Goal: Information Seeking & Learning: Understand process/instructions

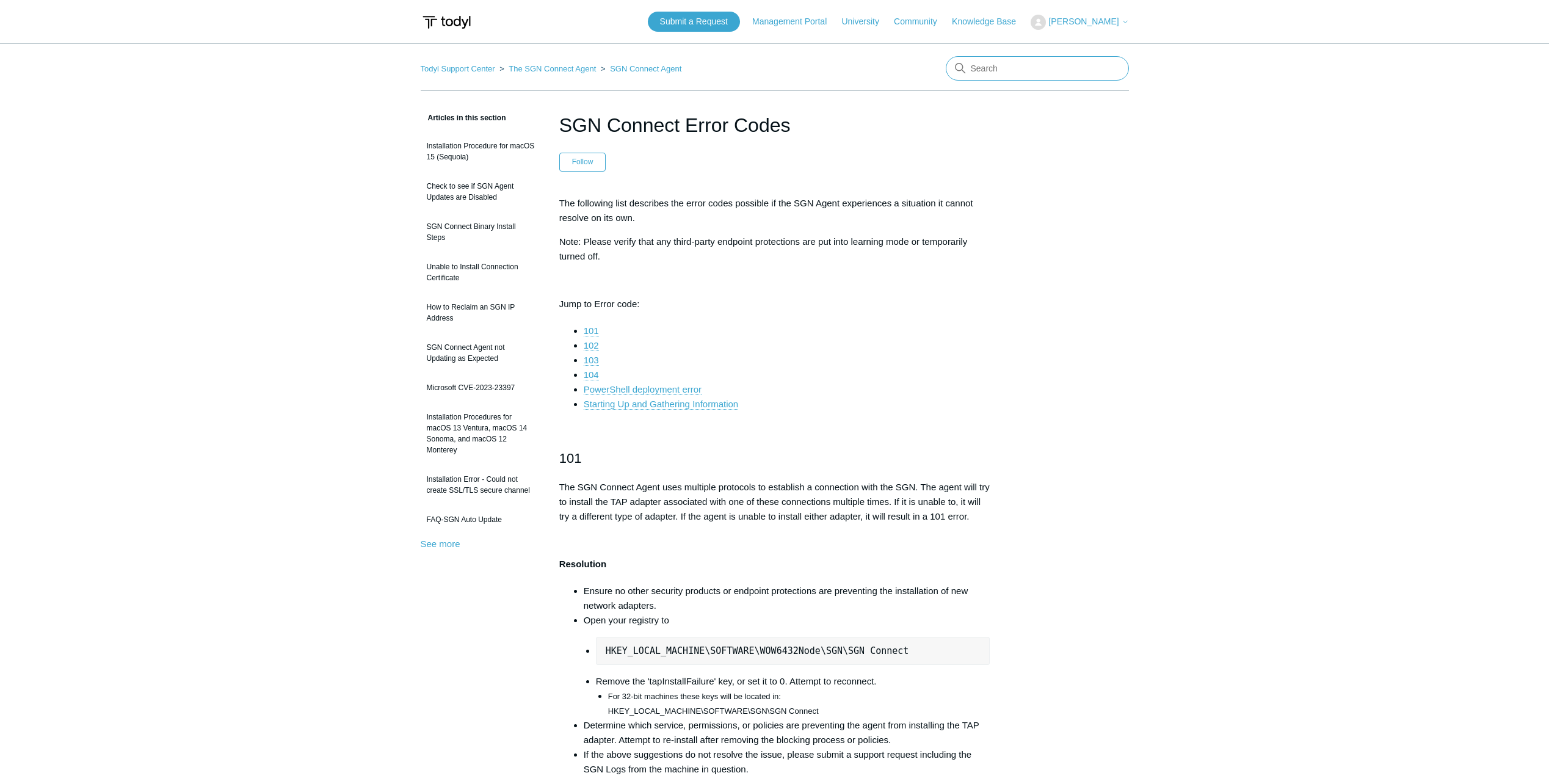
click at [997, 63] on input "Search" at bounding box center [1037, 68] width 183 height 24
type input "tahoe"
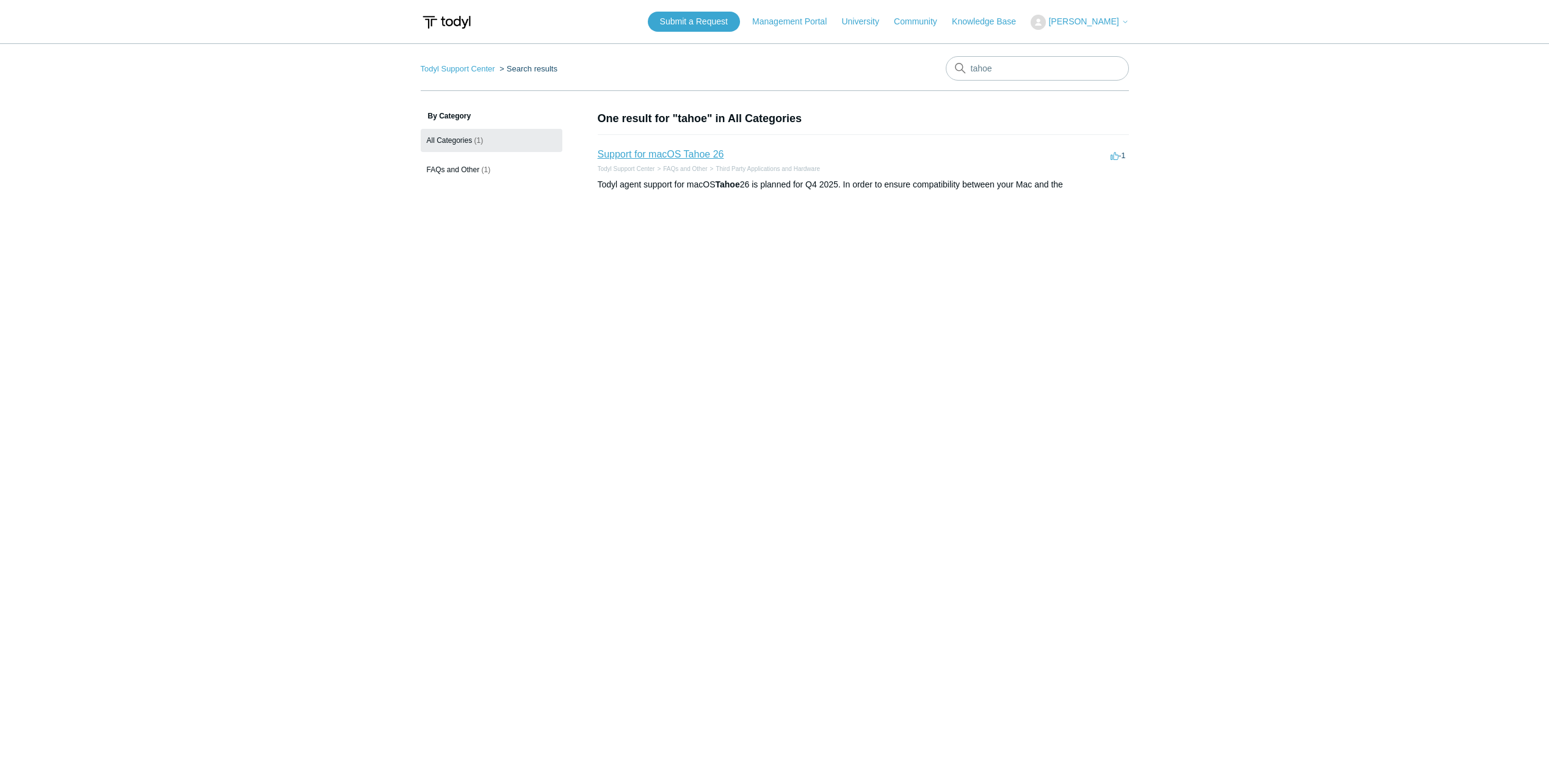
click at [698, 158] on link "Support for macOS Tahoe 26" at bounding box center [661, 154] width 126 height 11
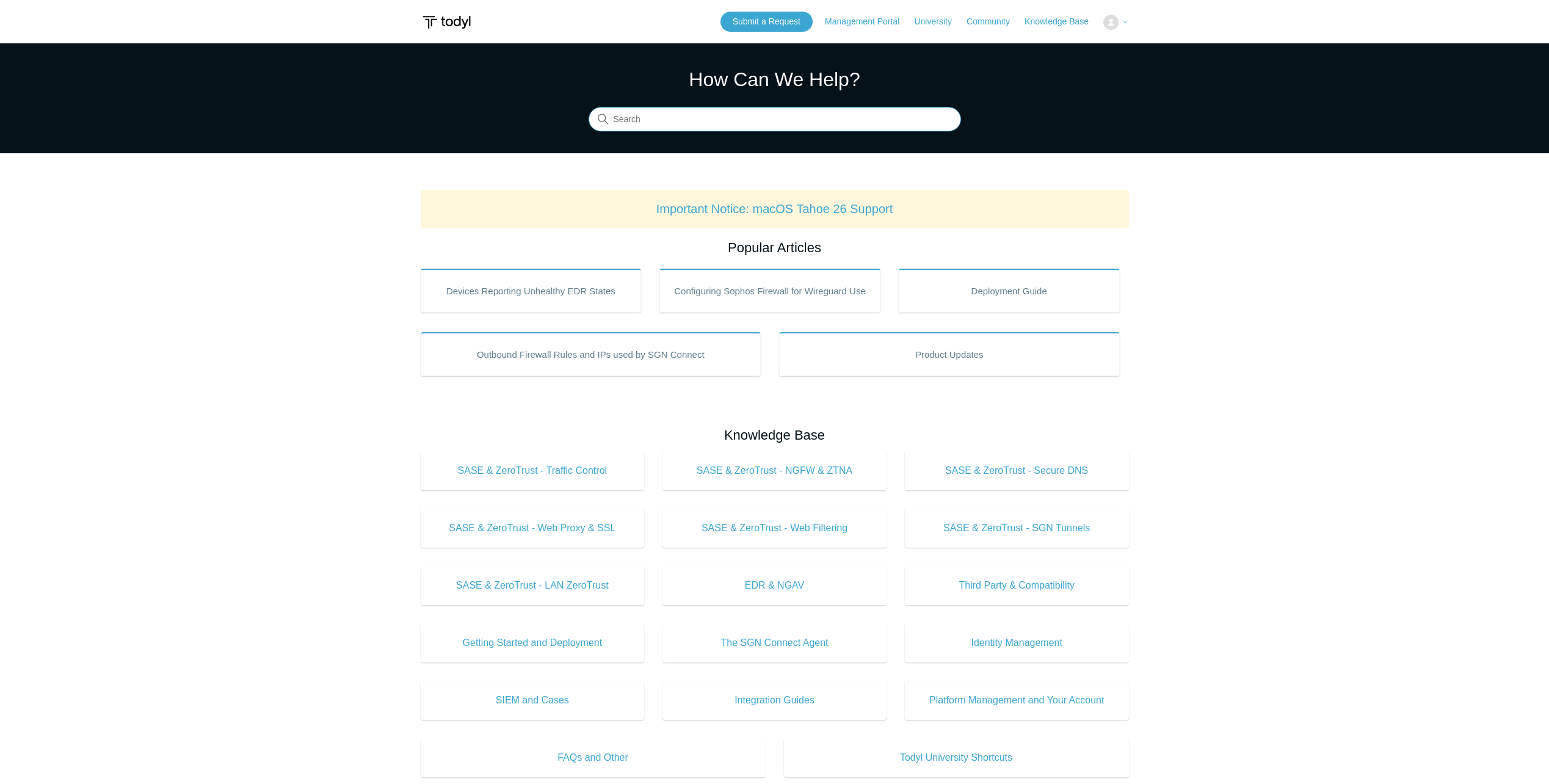
click at [677, 122] on input "Search" at bounding box center [774, 119] width 373 height 24
type input "mac permissions"
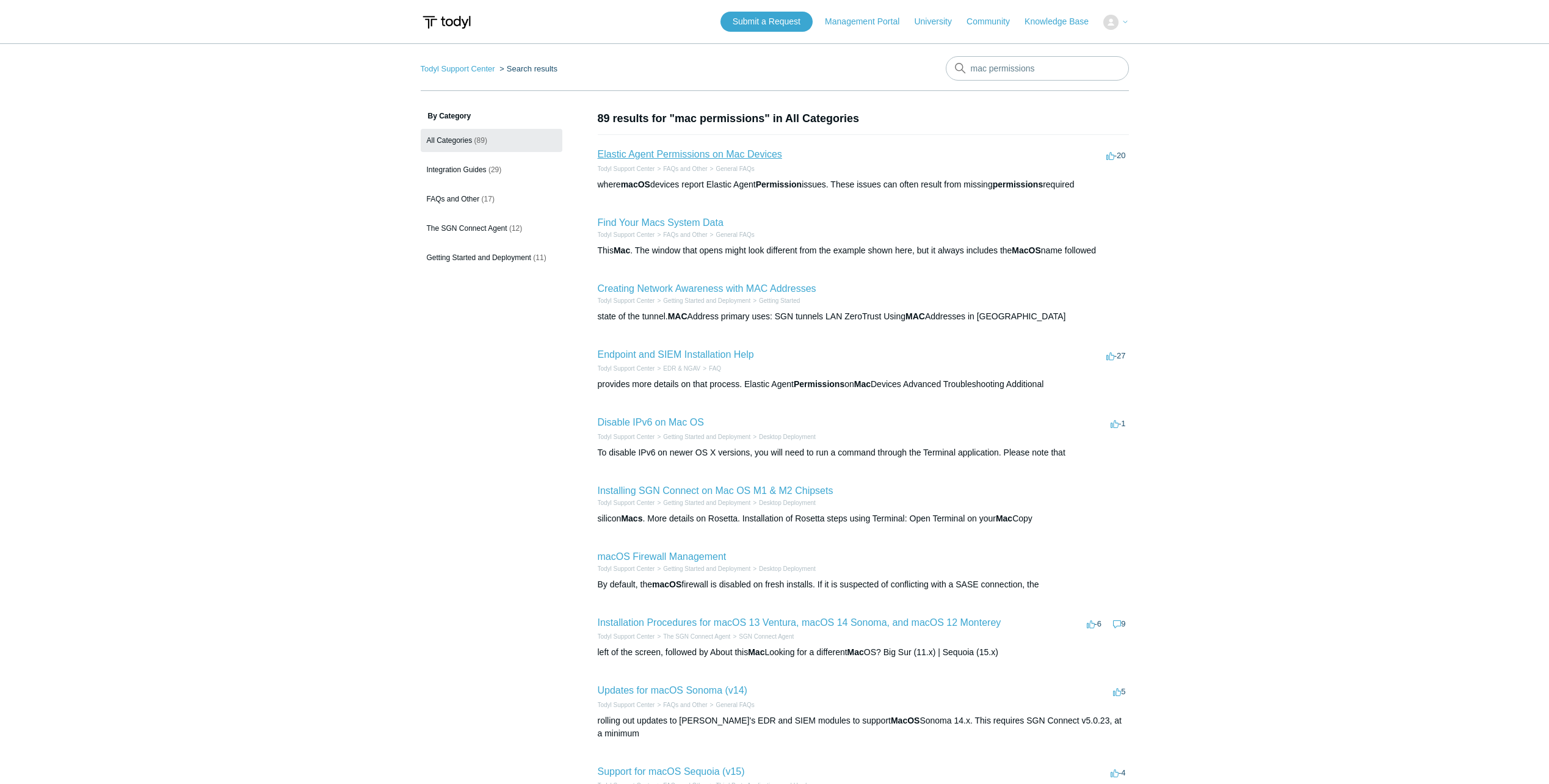
click at [714, 150] on link "Elastic Agent Permissions on Mac Devices" at bounding box center [690, 154] width 185 height 11
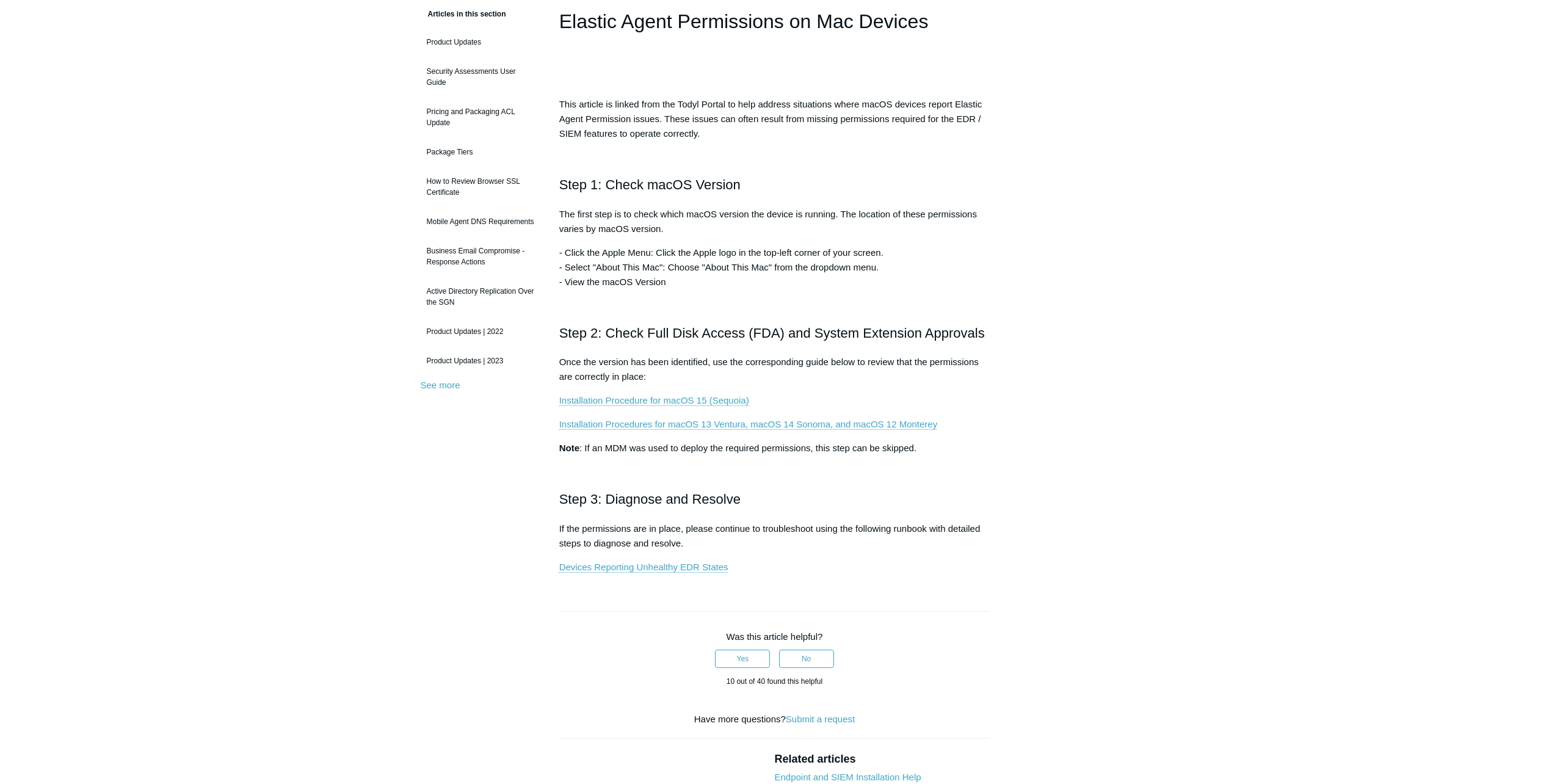
scroll to position [123, 0]
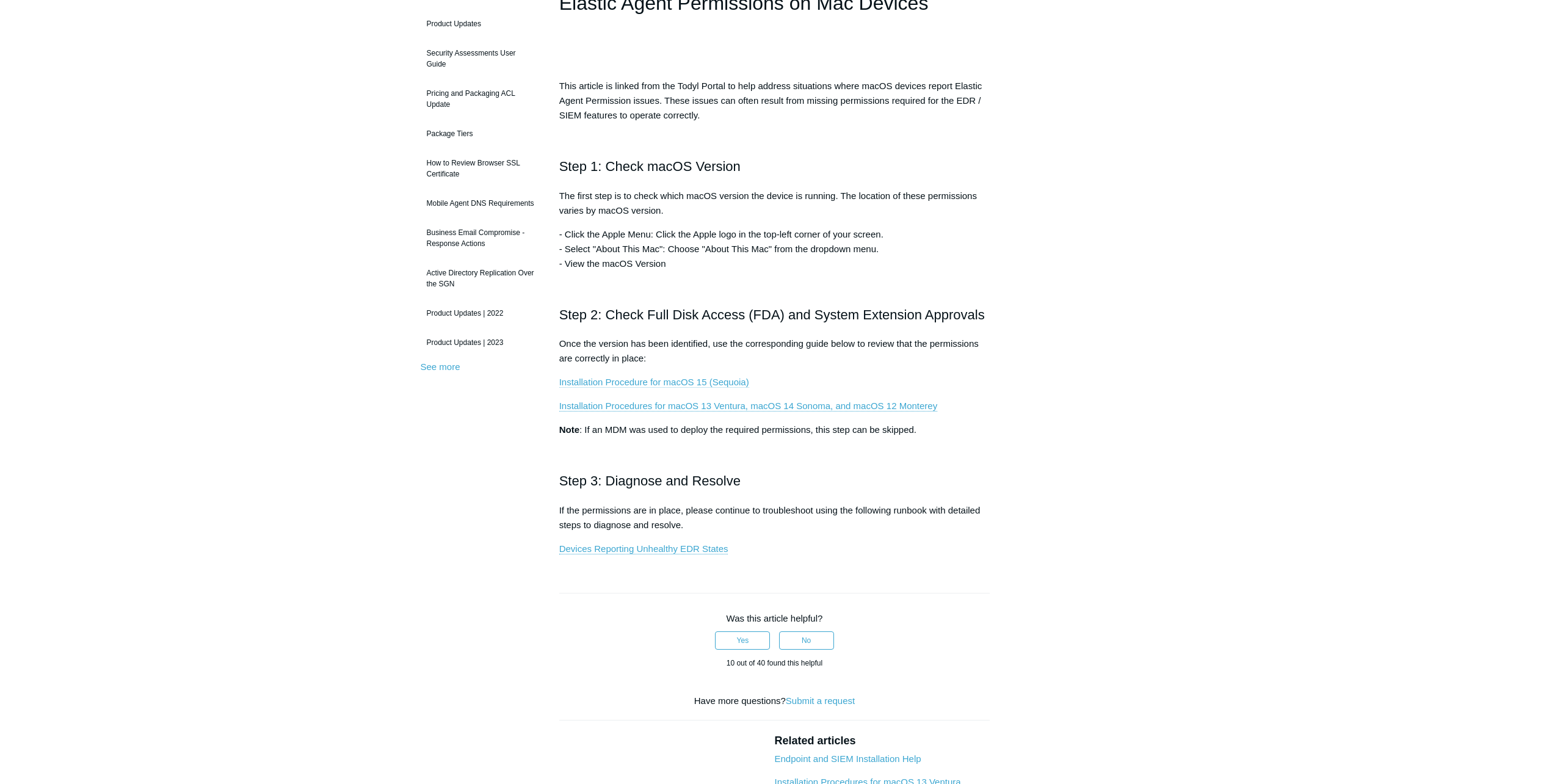
click at [691, 381] on link "Installation Procedure for macOS 15 (Sequoia)" at bounding box center [654, 381] width 190 height 11
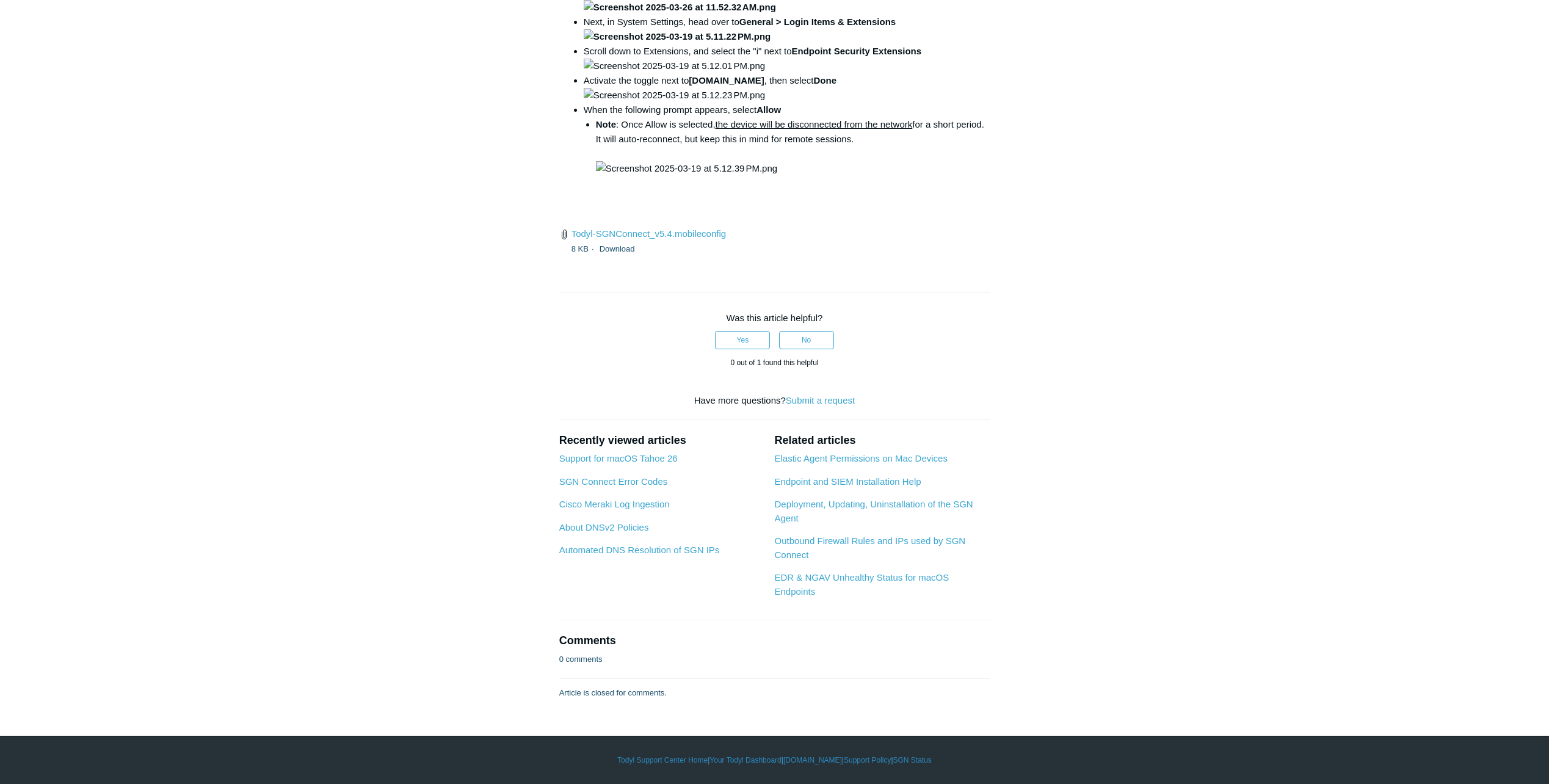
scroll to position [3541, 0]
